Goal: Communication & Community: Answer question/provide support

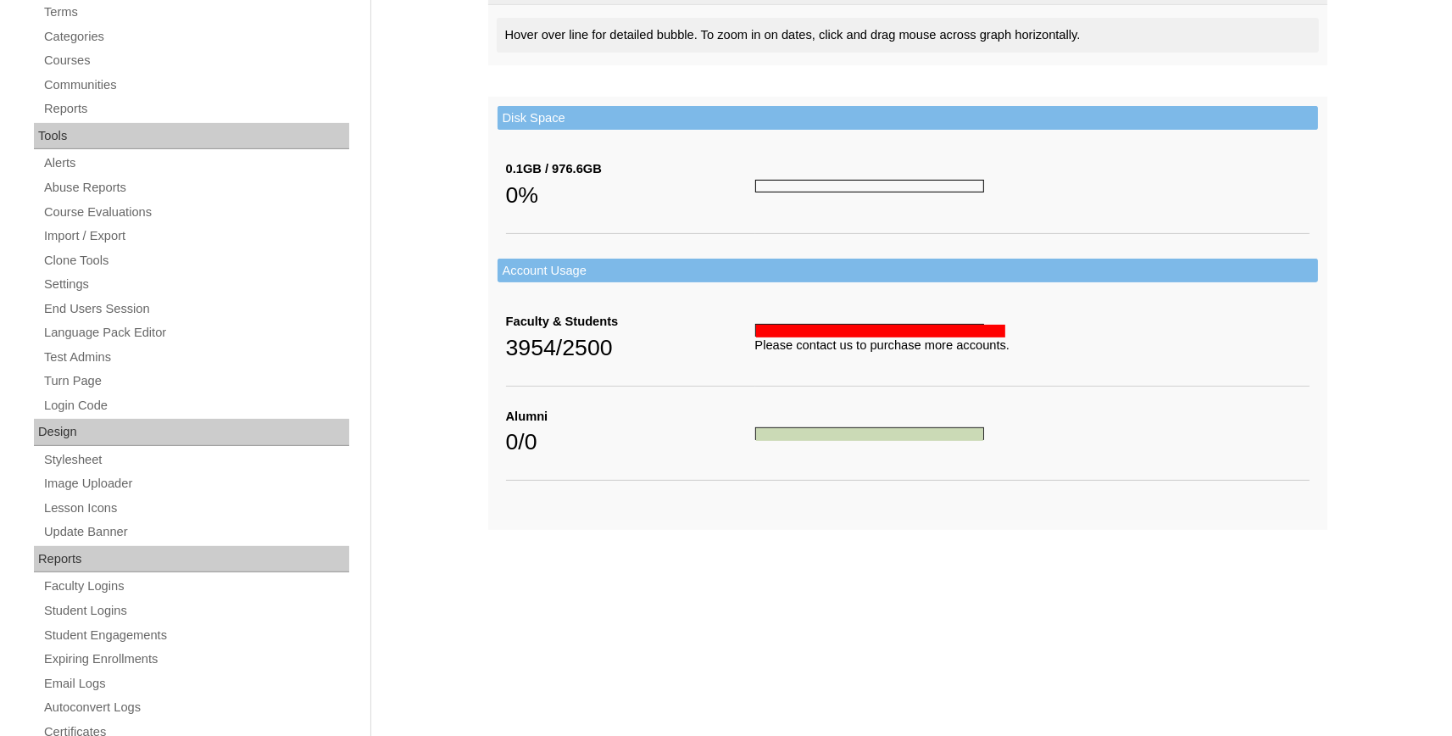
scroll to position [644, 0]
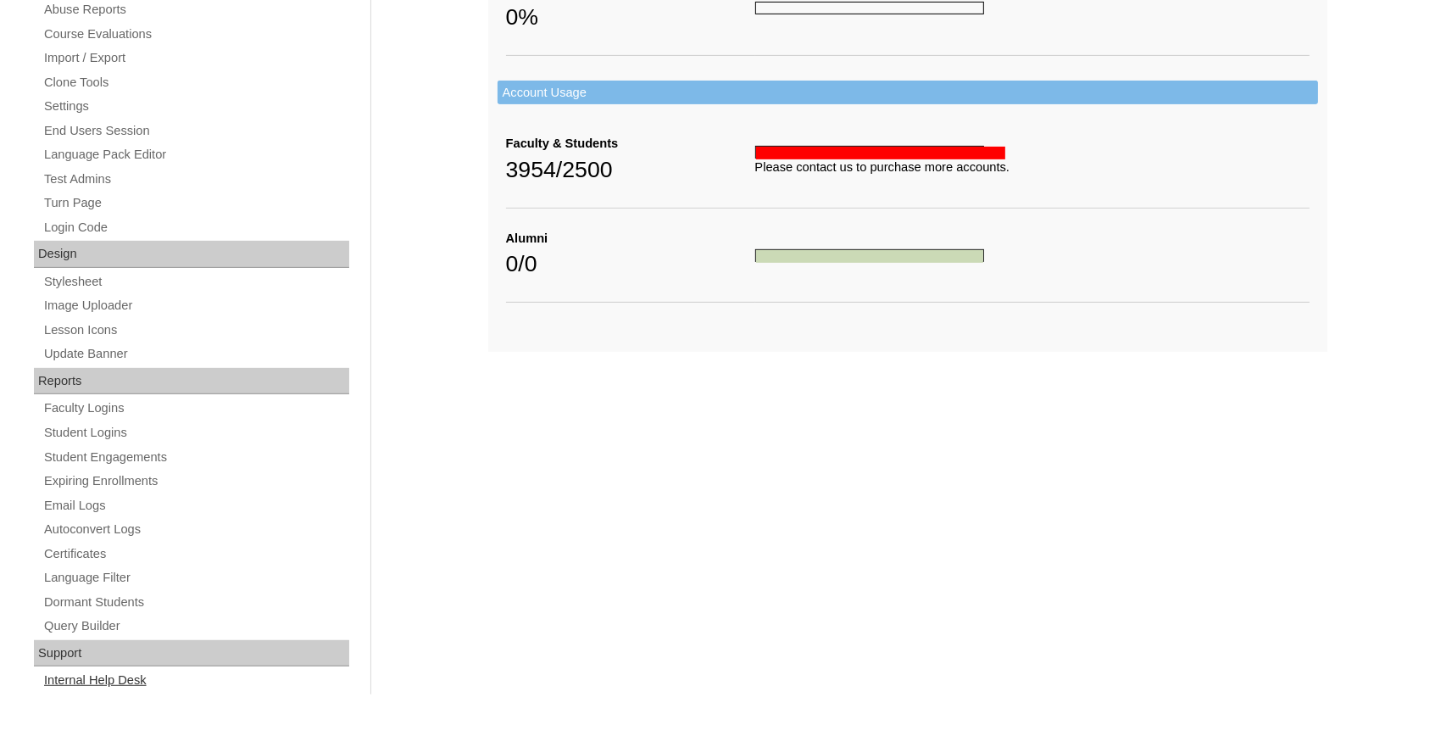
click at [102, 679] on link "Internal Help Desk" at bounding box center [195, 680] width 307 height 21
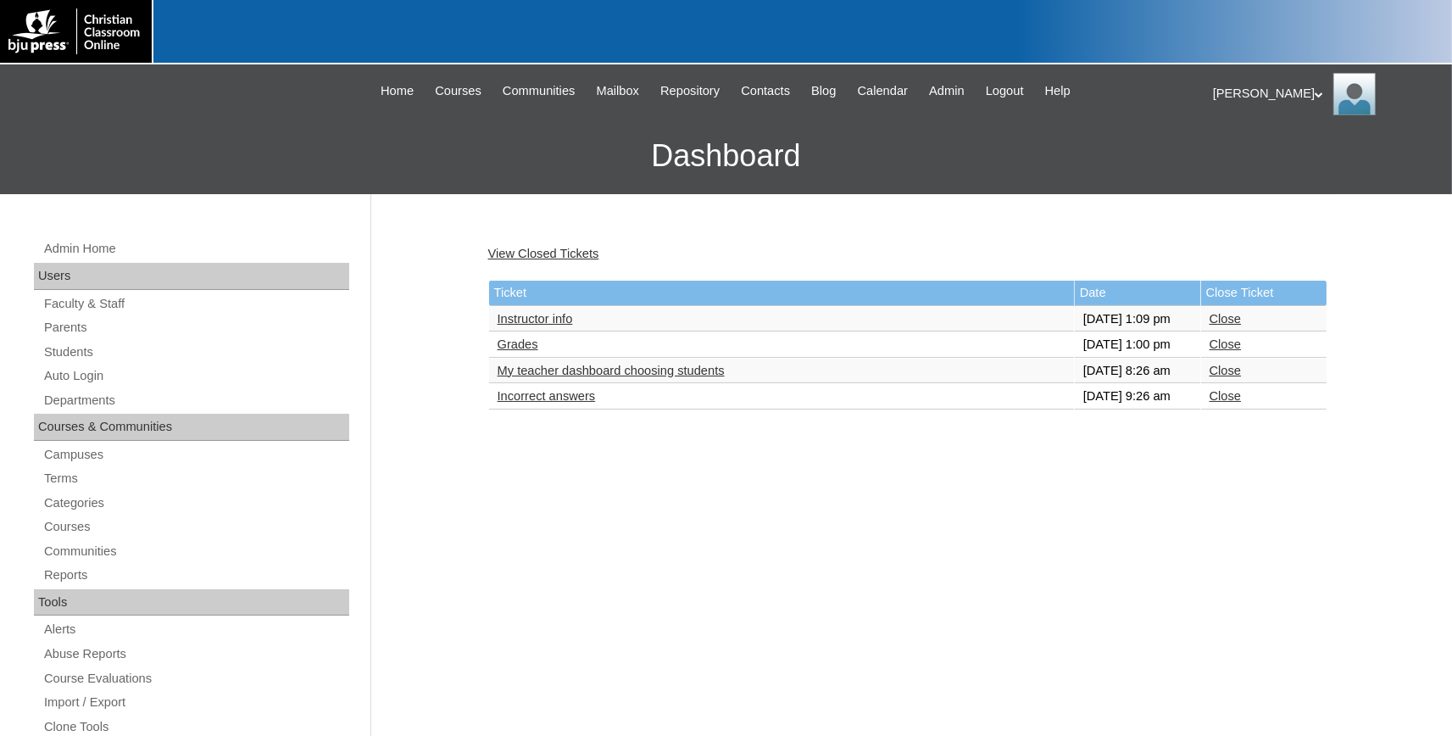
click at [583, 377] on link "My teacher dashboard choosing students" at bounding box center [611, 371] width 227 height 14
click at [510, 351] on link "Grades" at bounding box center [518, 344] width 41 height 14
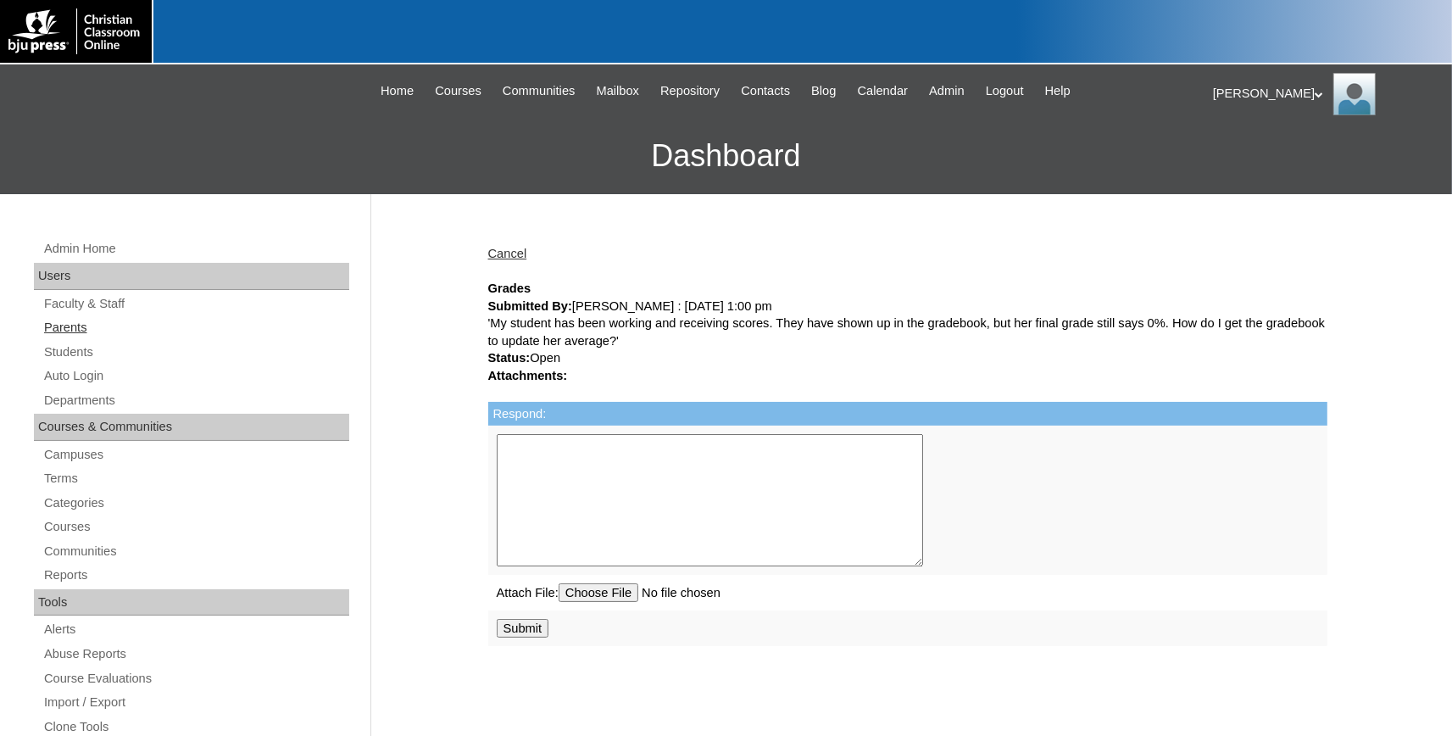
click at [69, 324] on link "Parents" at bounding box center [195, 327] width 307 height 21
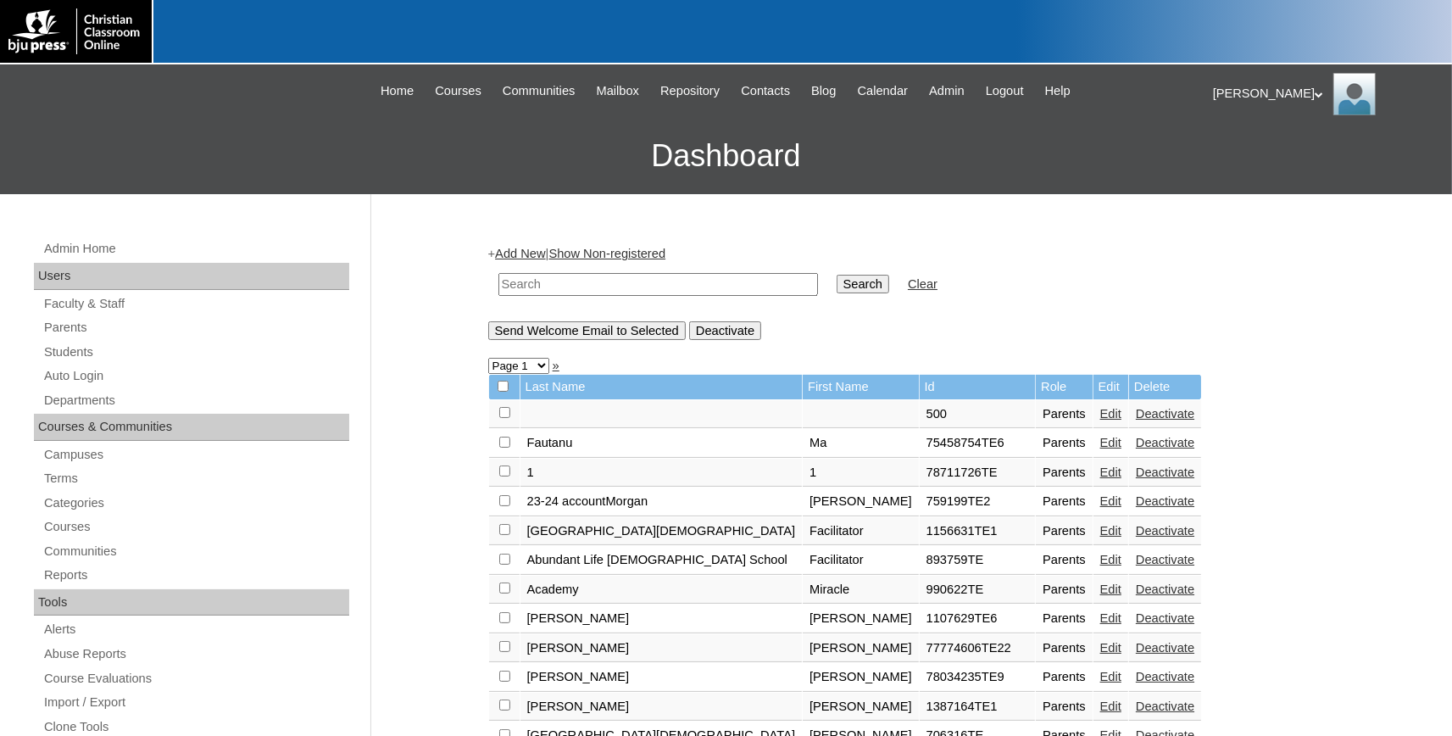
click at [592, 286] on input "text" at bounding box center [659, 284] width 320 height 23
type input "Post"
click at [837, 275] on input "Search" at bounding box center [863, 284] width 53 height 19
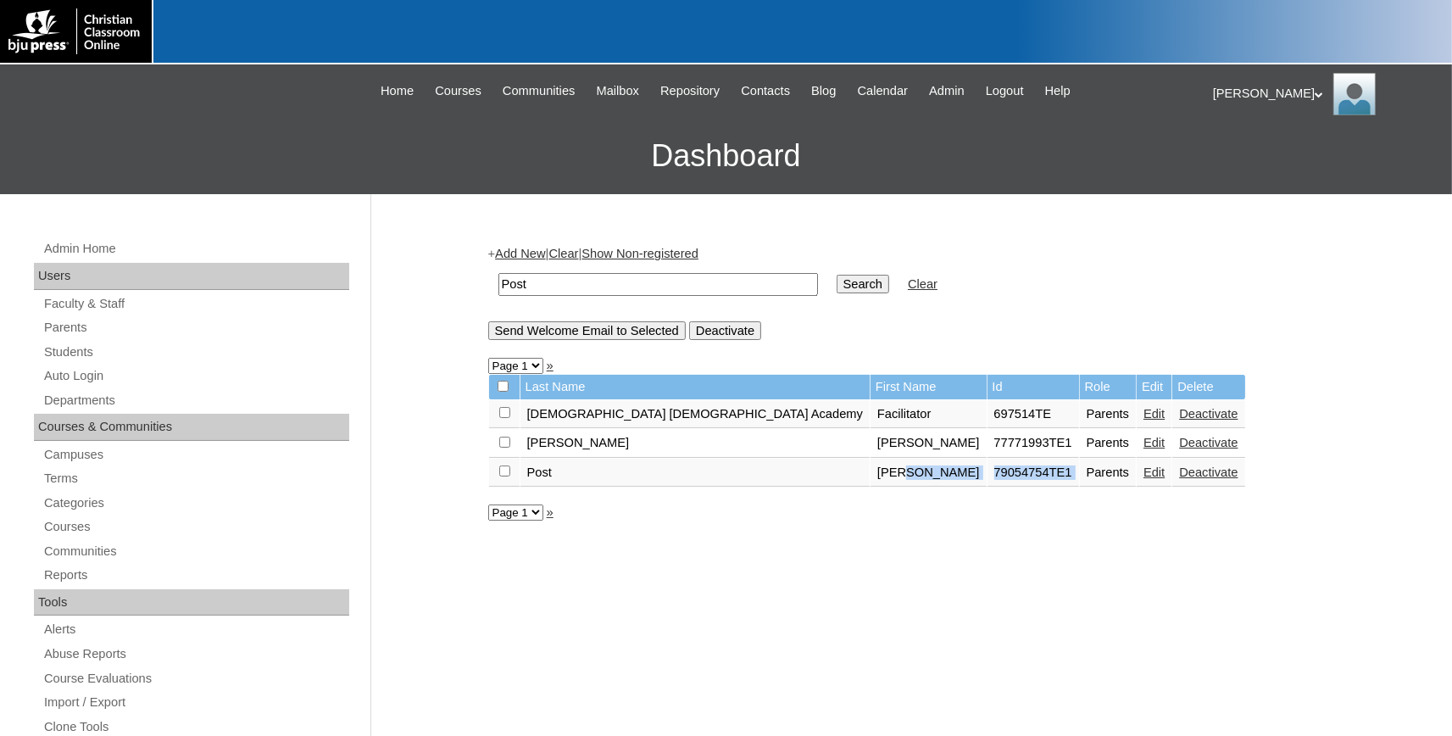
drag, startPoint x: 870, startPoint y: 481, endPoint x: 778, endPoint y: 479, distance: 92.4
click at [778, 479] on tr "Post Lisa 79054754TE1 Parents Edit Deactivate" at bounding box center [867, 473] width 756 height 29
drag, startPoint x: 65, startPoint y: 376, endPoint x: 224, endPoint y: 305, distance: 173.5
click at [66, 376] on link "Auto Login" at bounding box center [195, 375] width 307 height 21
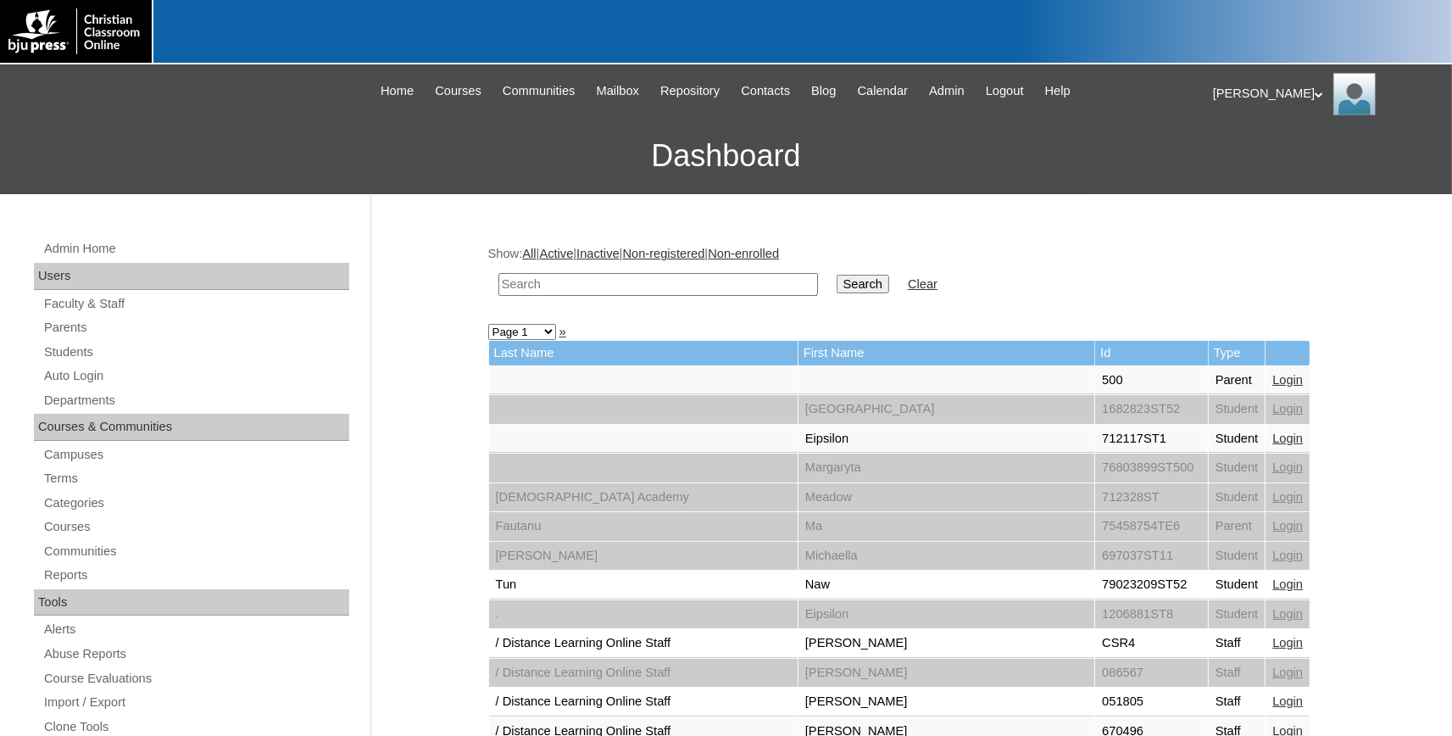
paste input "79054754TE1"
drag, startPoint x: 527, startPoint y: 285, endPoint x: 335, endPoint y: 276, distance: 192.7
click at [499, 276] on input "79054754TE1" at bounding box center [659, 284] width 320 height 23
click at [628, 284] on input "79054754TE1" at bounding box center [659, 284] width 320 height 23
type input "79054754TE1"
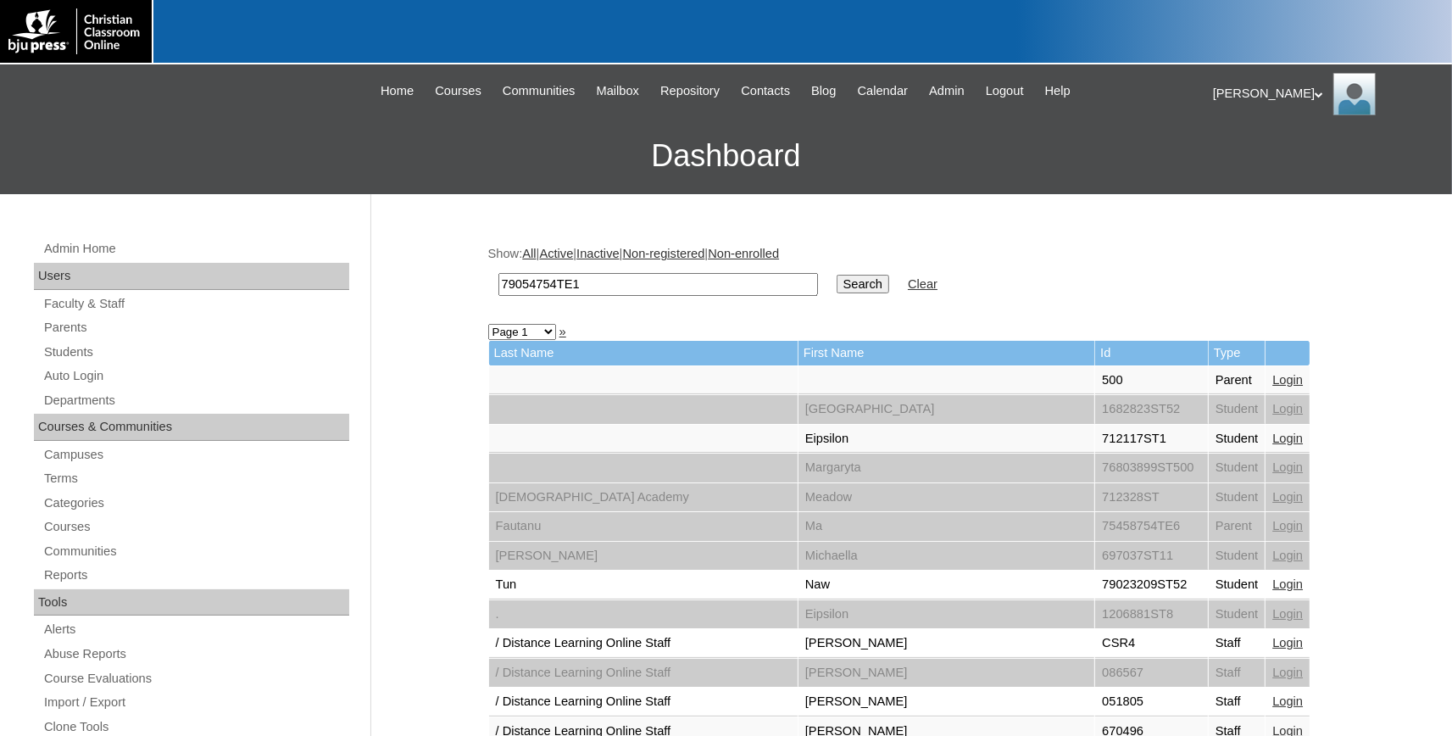
click at [839, 286] on input "Search" at bounding box center [863, 284] width 53 height 19
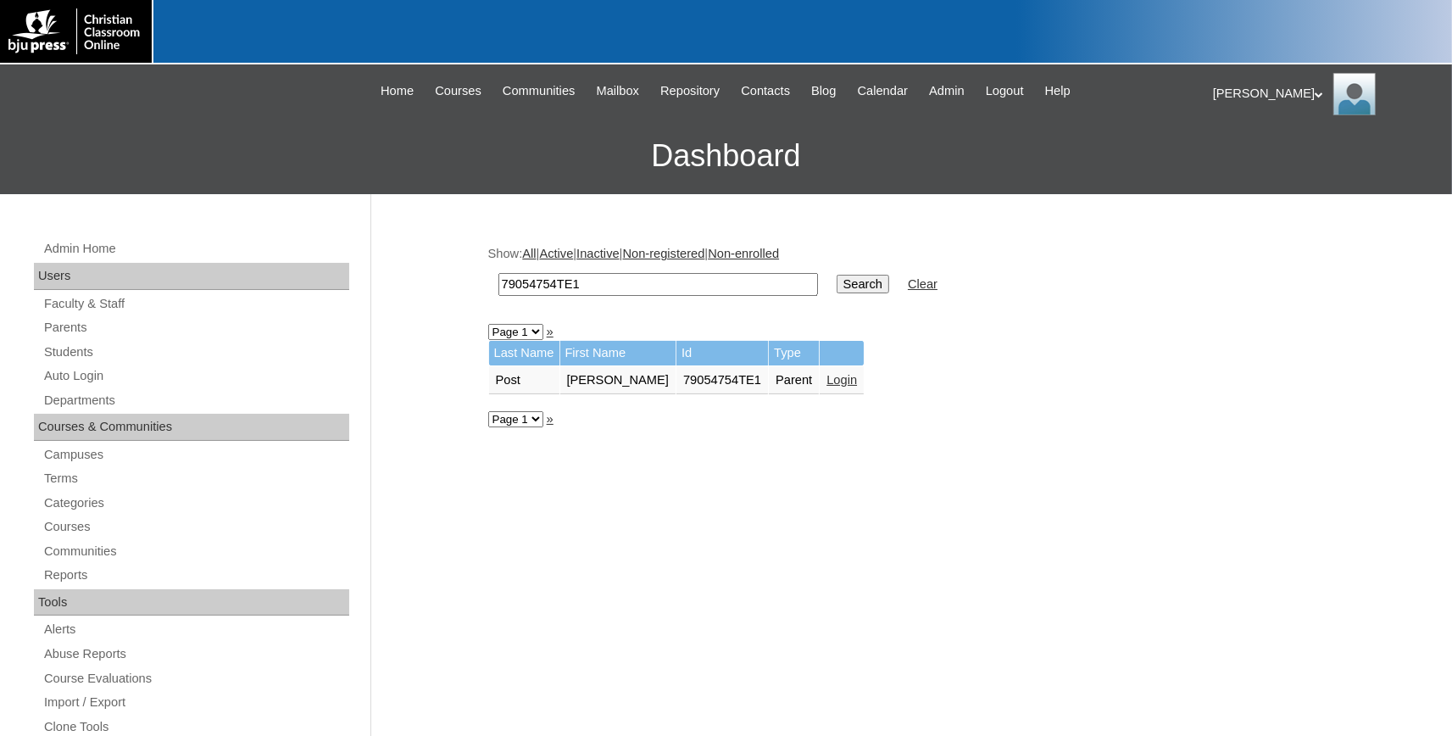
click at [827, 373] on link "Login" at bounding box center [842, 380] width 31 height 14
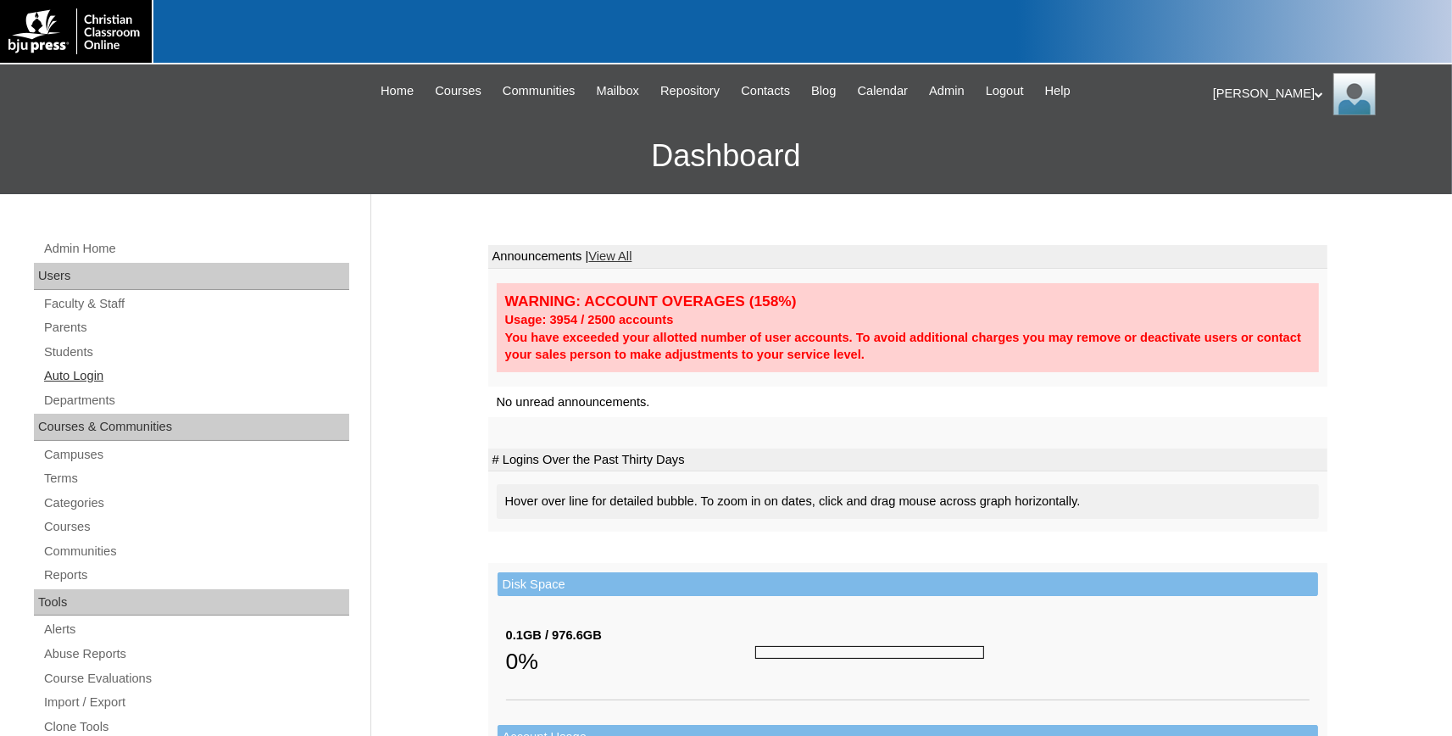
click at [71, 377] on link "Auto Login" at bounding box center [195, 375] width 307 height 21
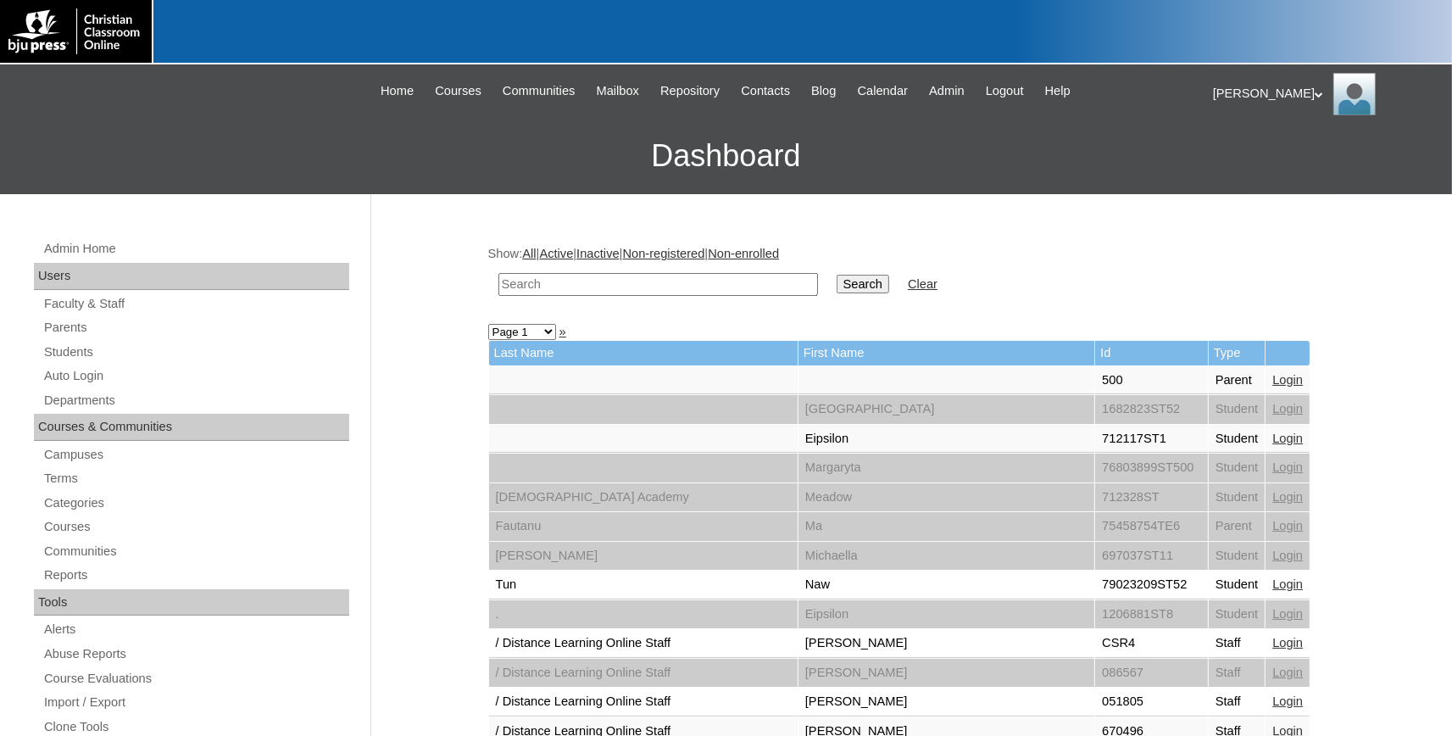
click at [635, 287] on input "text" at bounding box center [659, 284] width 320 height 23
type input "post"
click at [837, 275] on input "Search" at bounding box center [863, 284] width 53 height 19
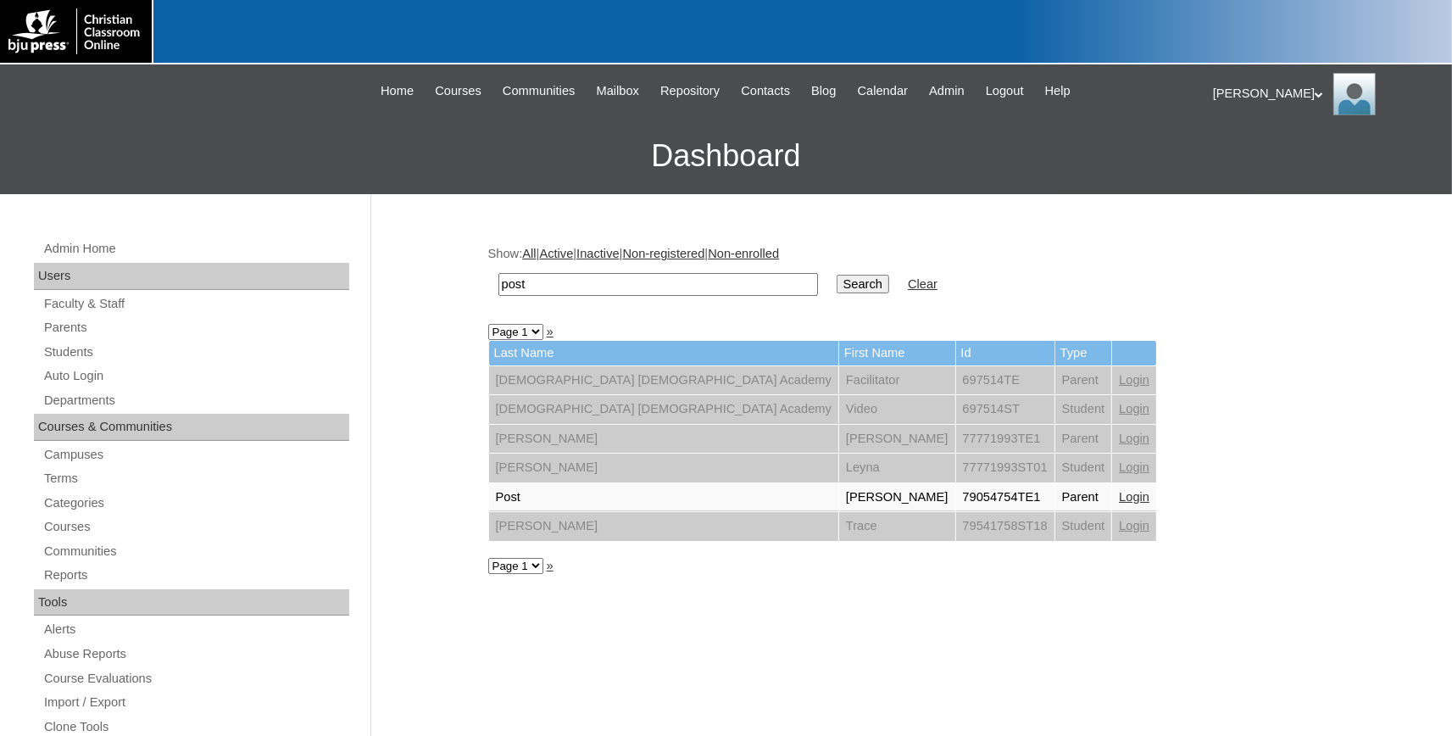
click at [1119, 497] on link "Login" at bounding box center [1134, 497] width 31 height 14
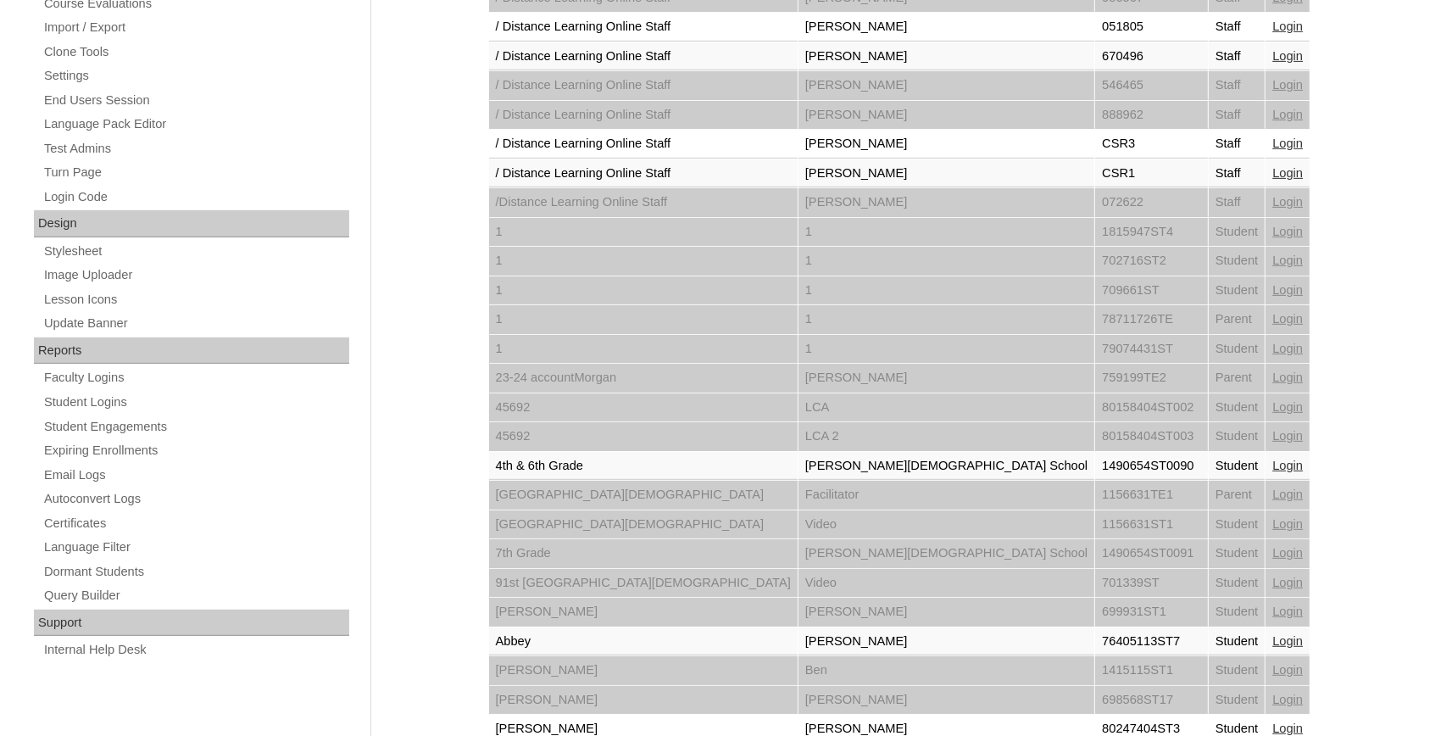
scroll to position [746, 0]
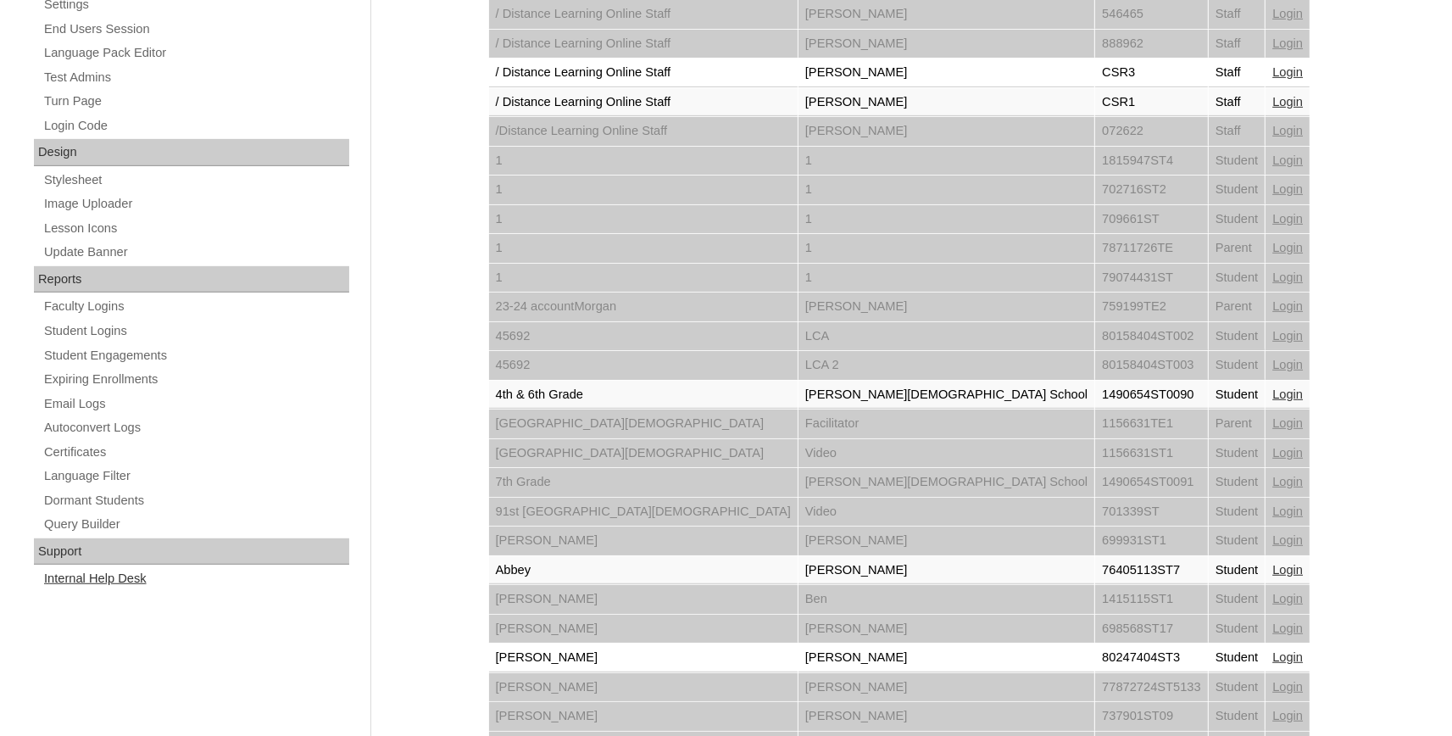
click at [136, 576] on link "Internal Help Desk" at bounding box center [195, 578] width 307 height 21
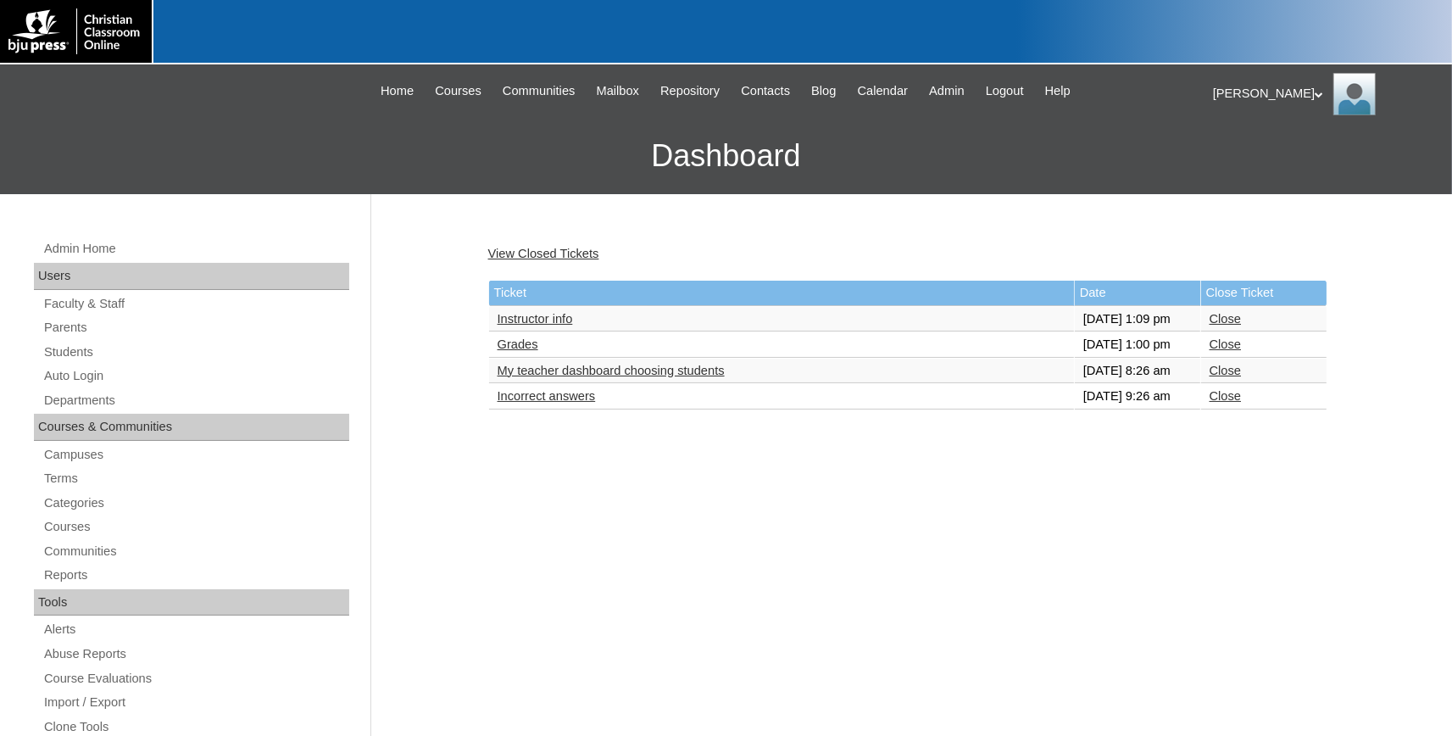
click at [518, 351] on link "Grades" at bounding box center [518, 344] width 41 height 14
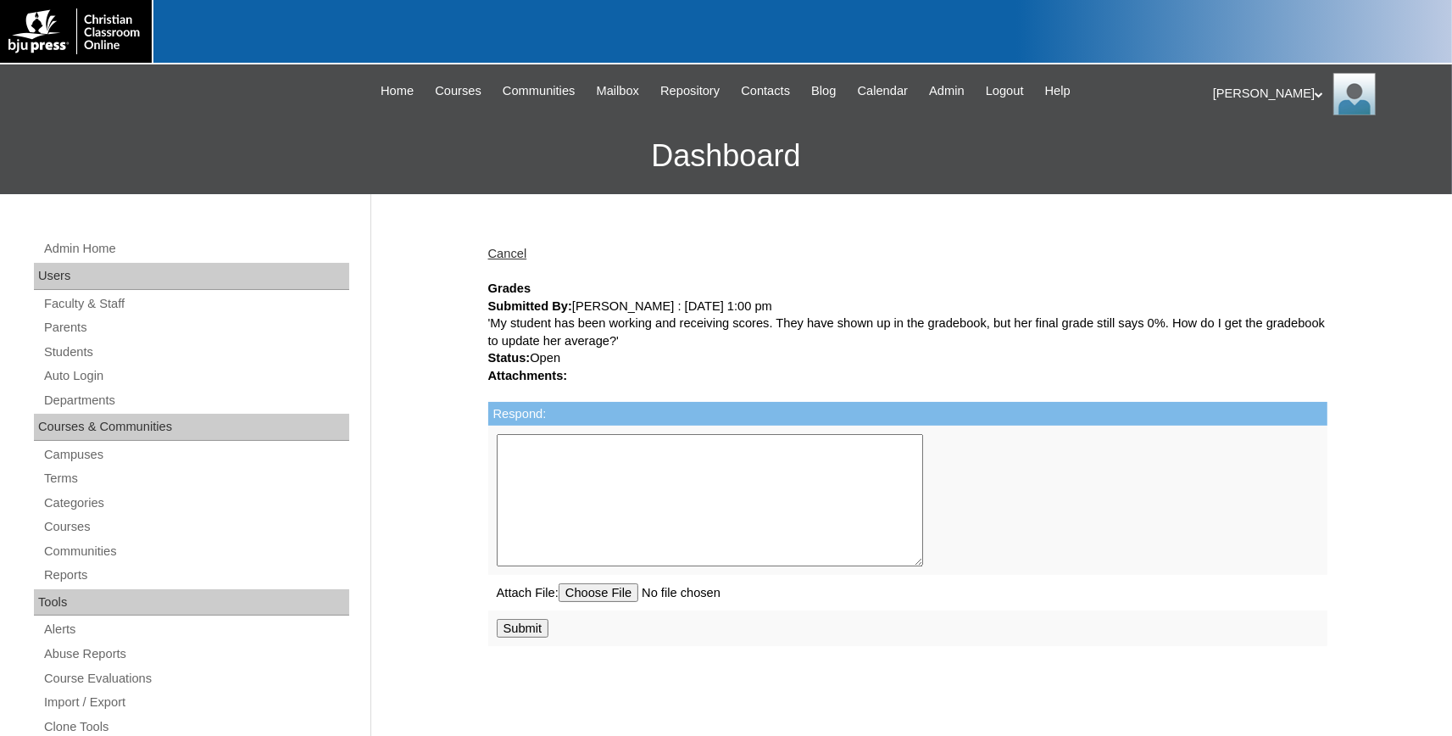
click at [622, 455] on textarea "Respond:" at bounding box center [710, 500] width 427 height 132
type textarea "Please clear the Tests Waiting Review. This should move the grades to the Grade…"
click at [535, 638] on input "Submit" at bounding box center [523, 628] width 53 height 19
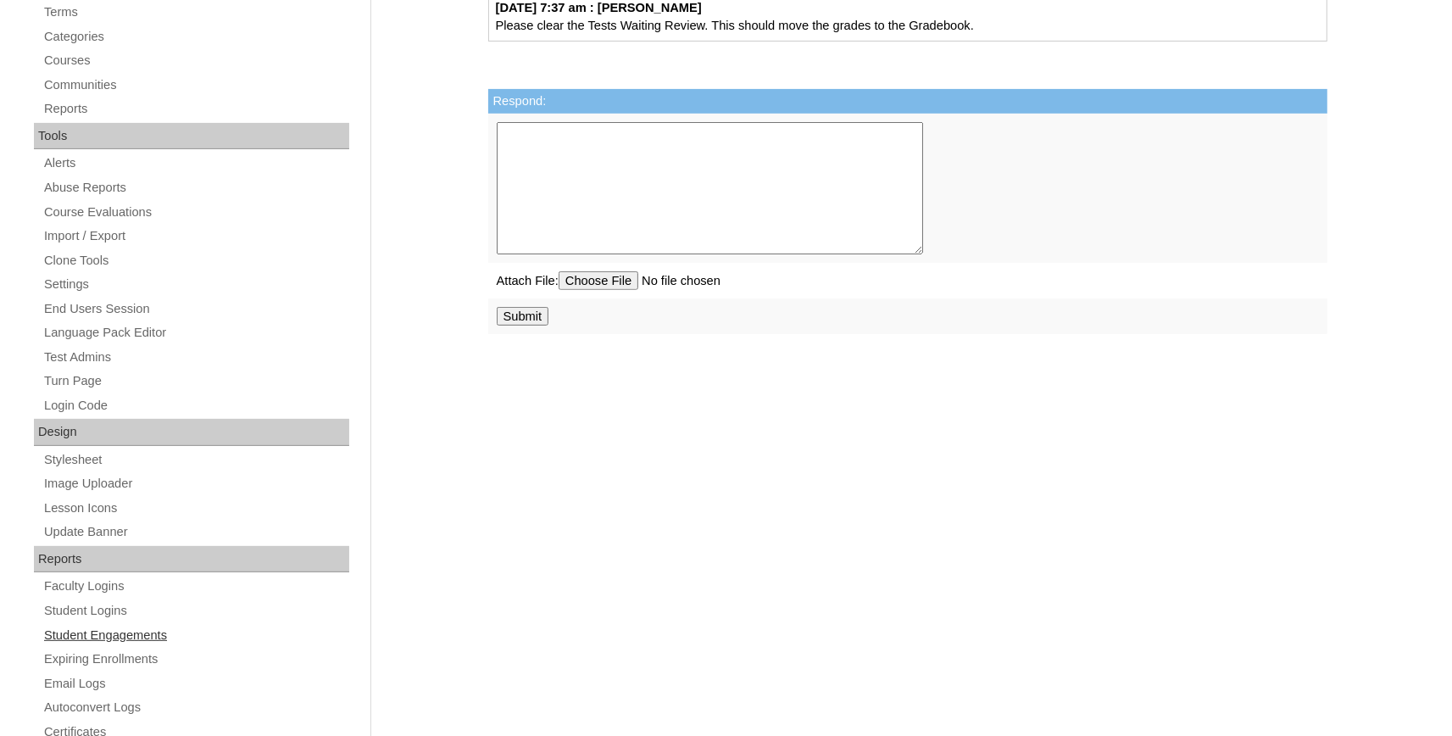
scroll to position [644, 0]
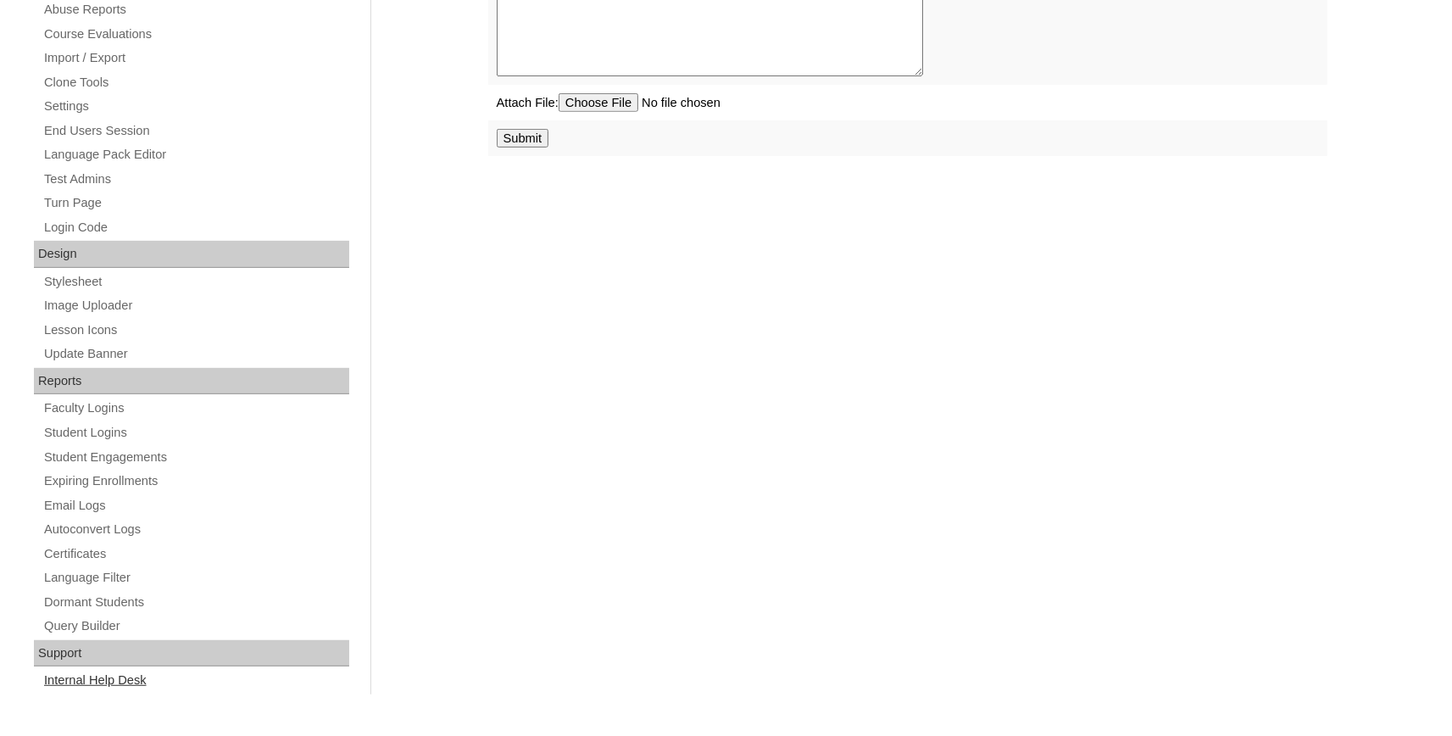
click at [73, 678] on link "Internal Help Desk" at bounding box center [195, 680] width 307 height 21
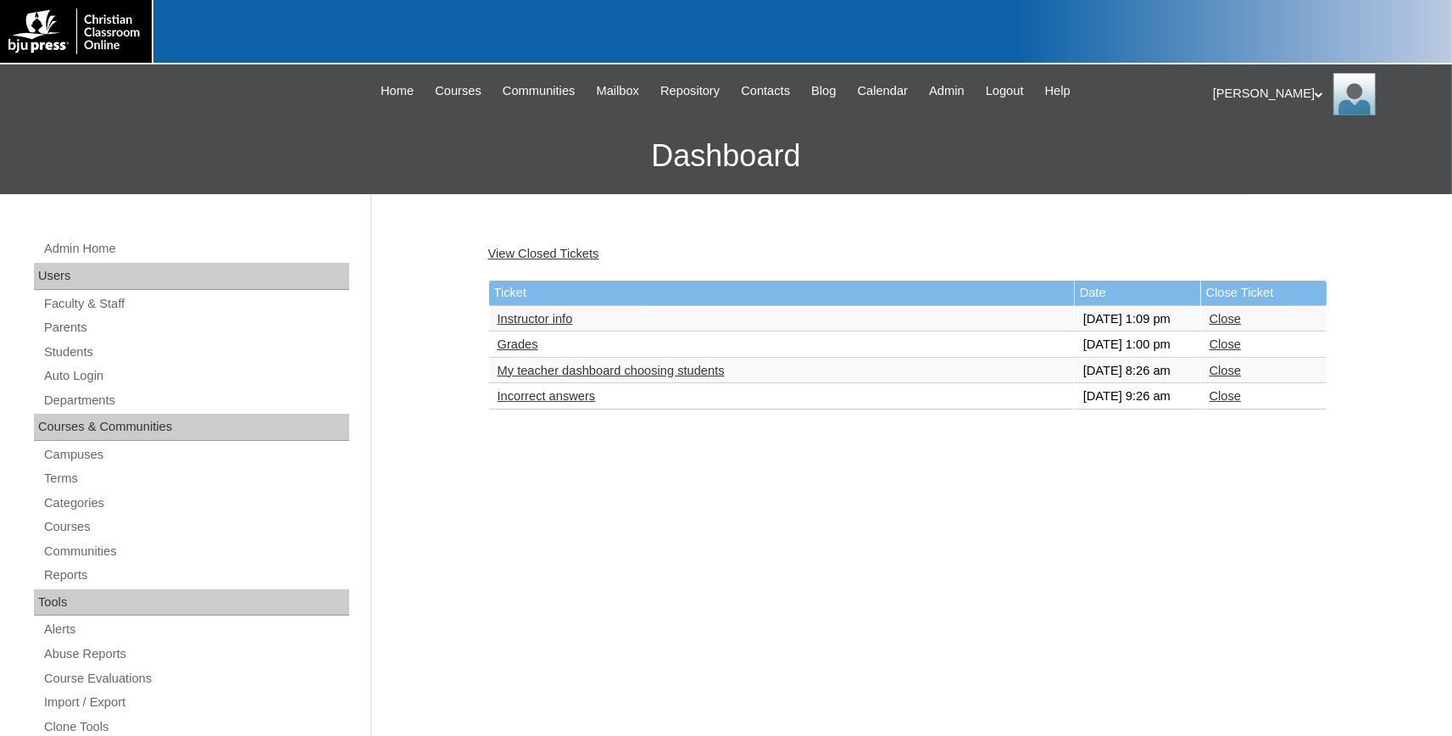
click at [571, 403] on link "Incorrect answers" at bounding box center [547, 396] width 98 height 14
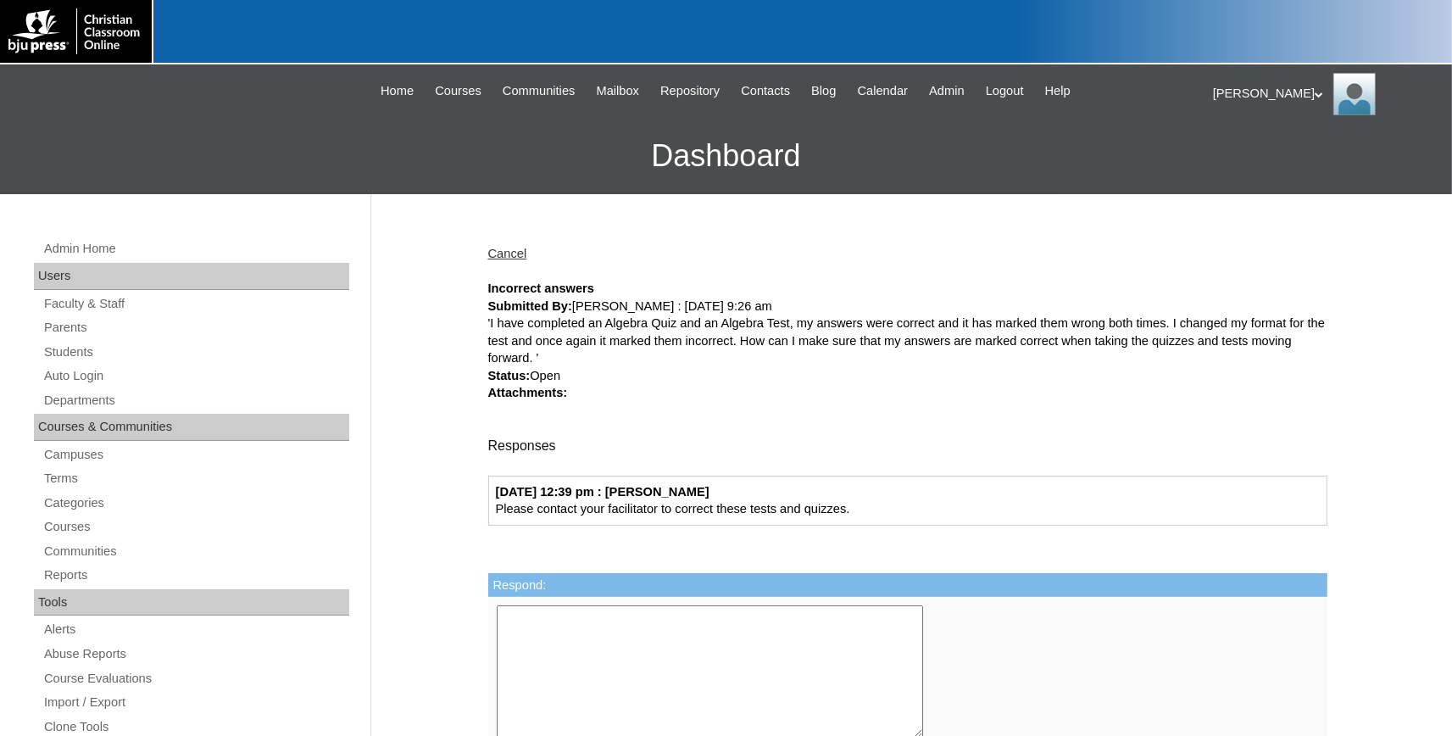
click at [517, 254] on link "Cancel" at bounding box center [507, 254] width 39 height 14
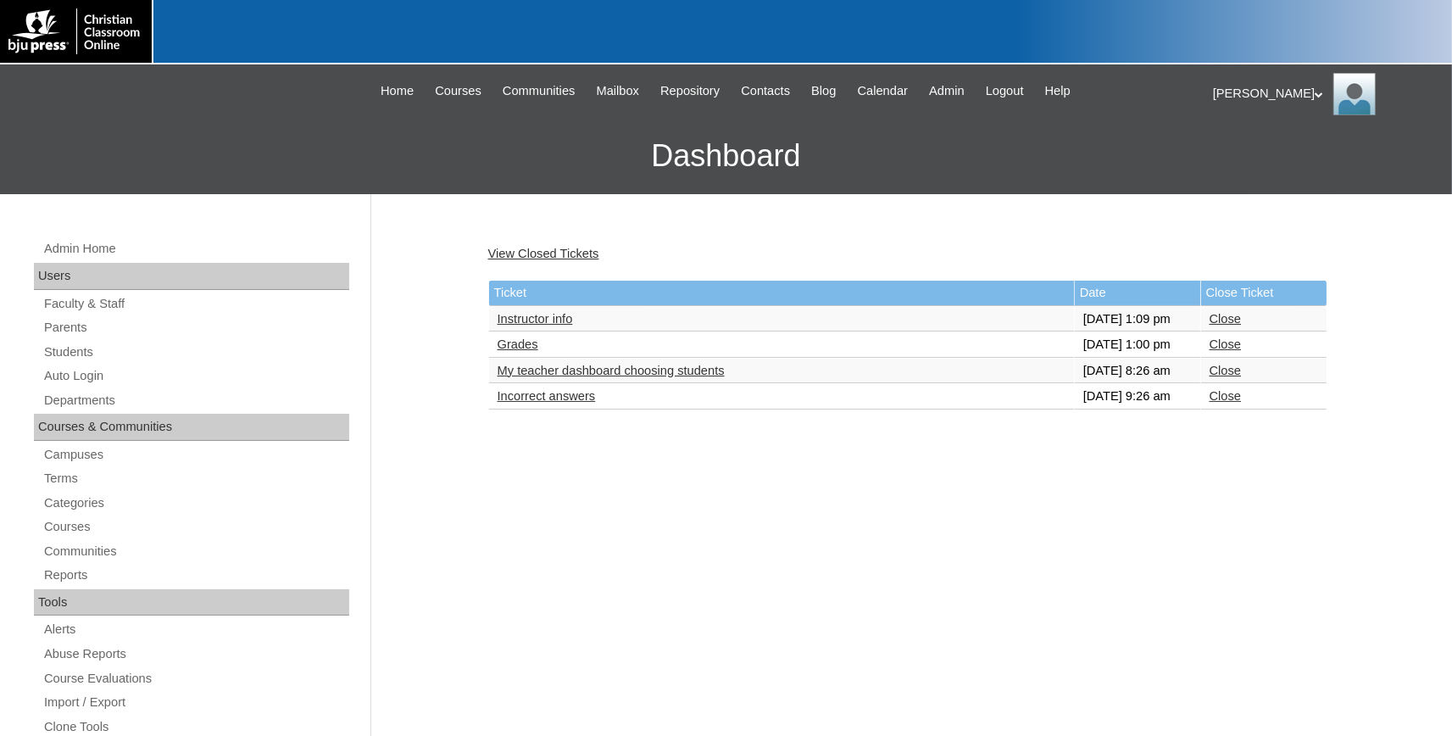
click at [1232, 403] on link "Close" at bounding box center [1225, 396] width 31 height 14
click at [567, 326] on link "Instructor info" at bounding box center [535, 319] width 75 height 14
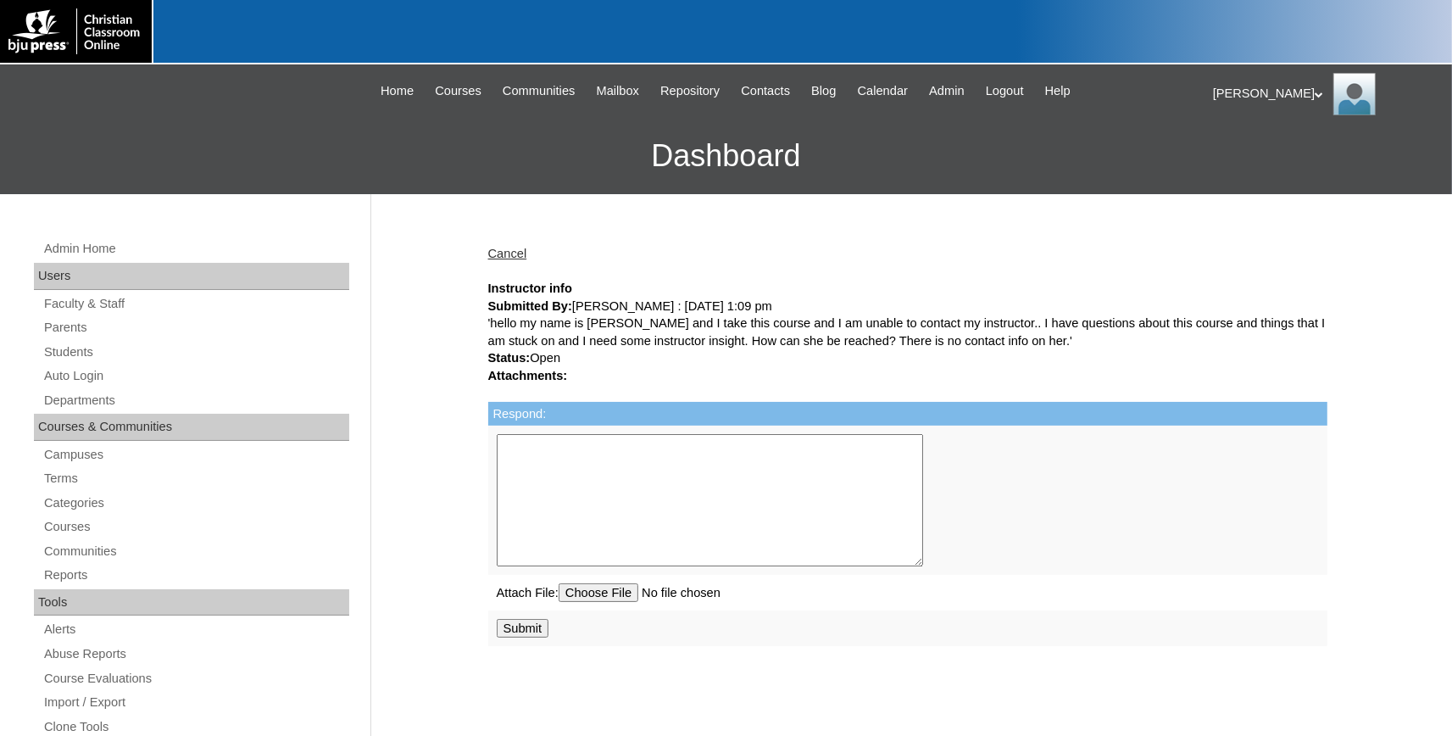
click at [756, 479] on textarea "Respond:" at bounding box center [710, 500] width 427 height 132
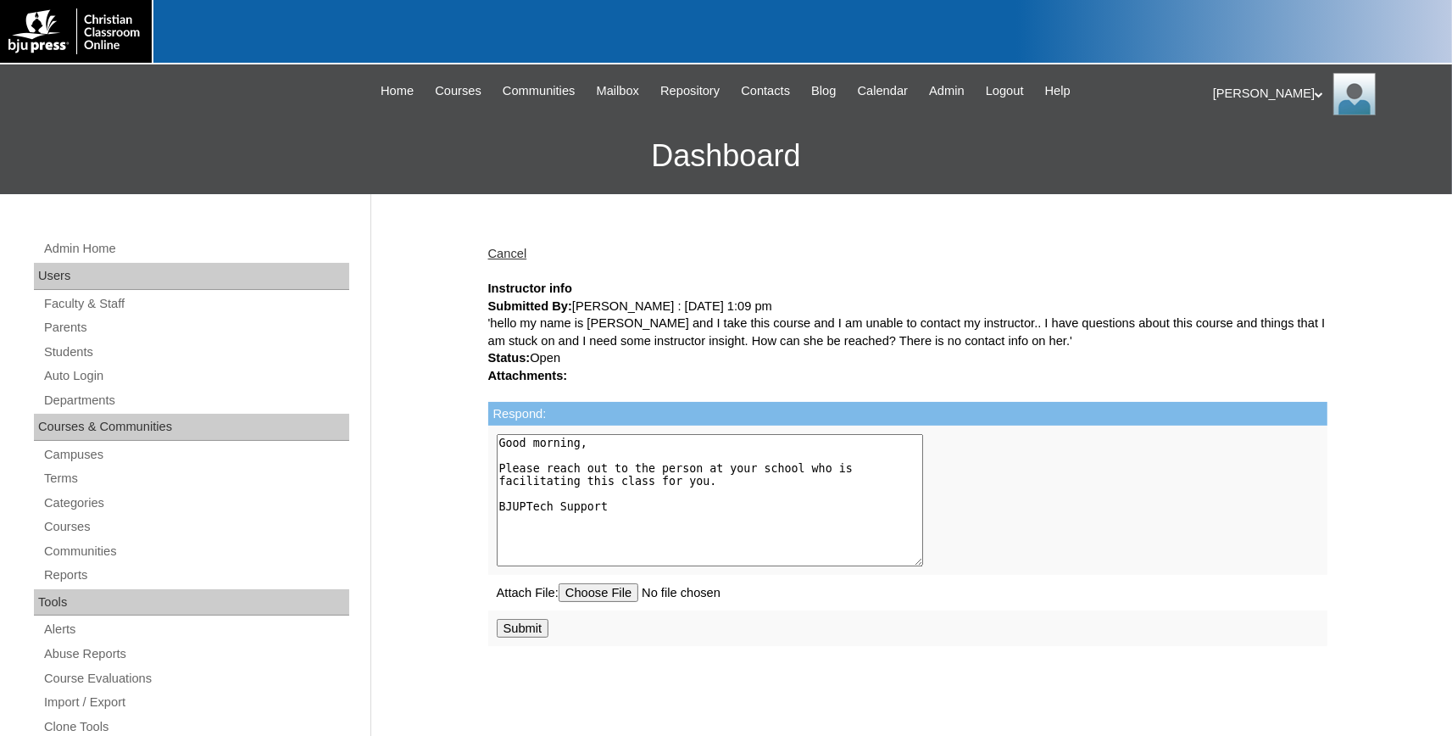
type textarea "Good morning, Please reach out to the person at your school who is facilitating…"
click at [518, 638] on input "Submit" at bounding box center [523, 628] width 53 height 19
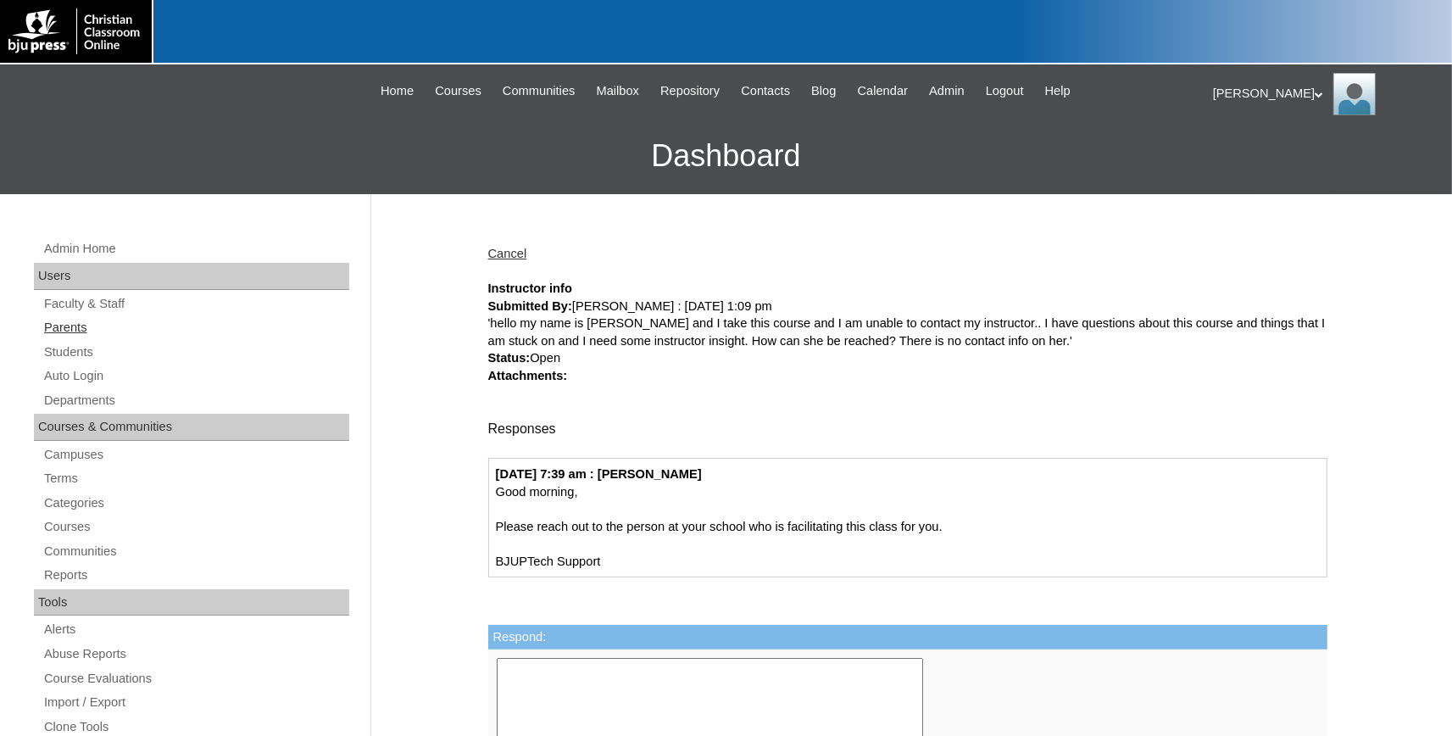
click at [59, 325] on link "Parents" at bounding box center [195, 327] width 307 height 21
